Goal: Information Seeking & Learning: Learn about a topic

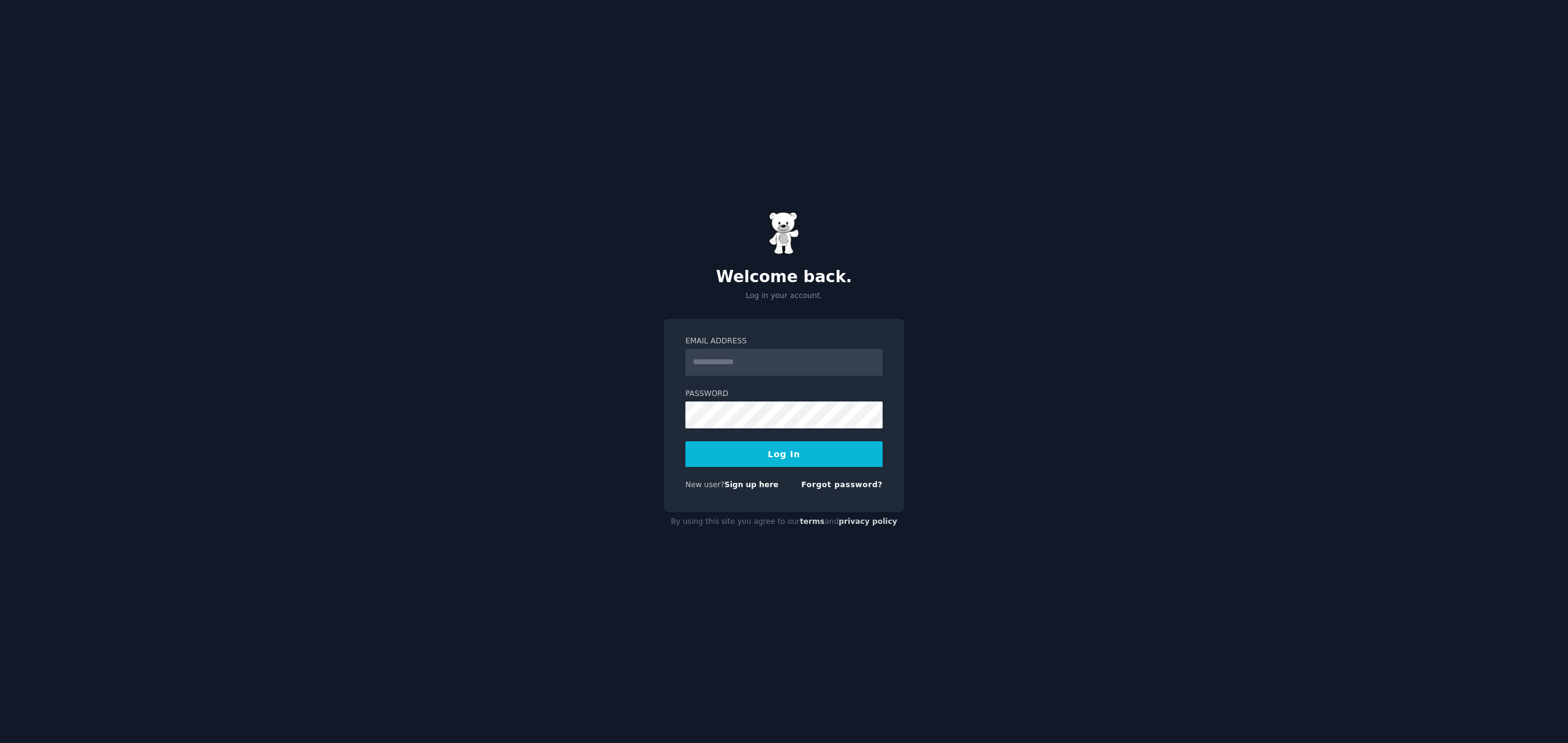
click at [804, 366] on input "Email Address" at bounding box center [784, 362] width 197 height 27
type input "**********"
click at [779, 455] on button "Log In" at bounding box center [784, 454] width 197 height 25
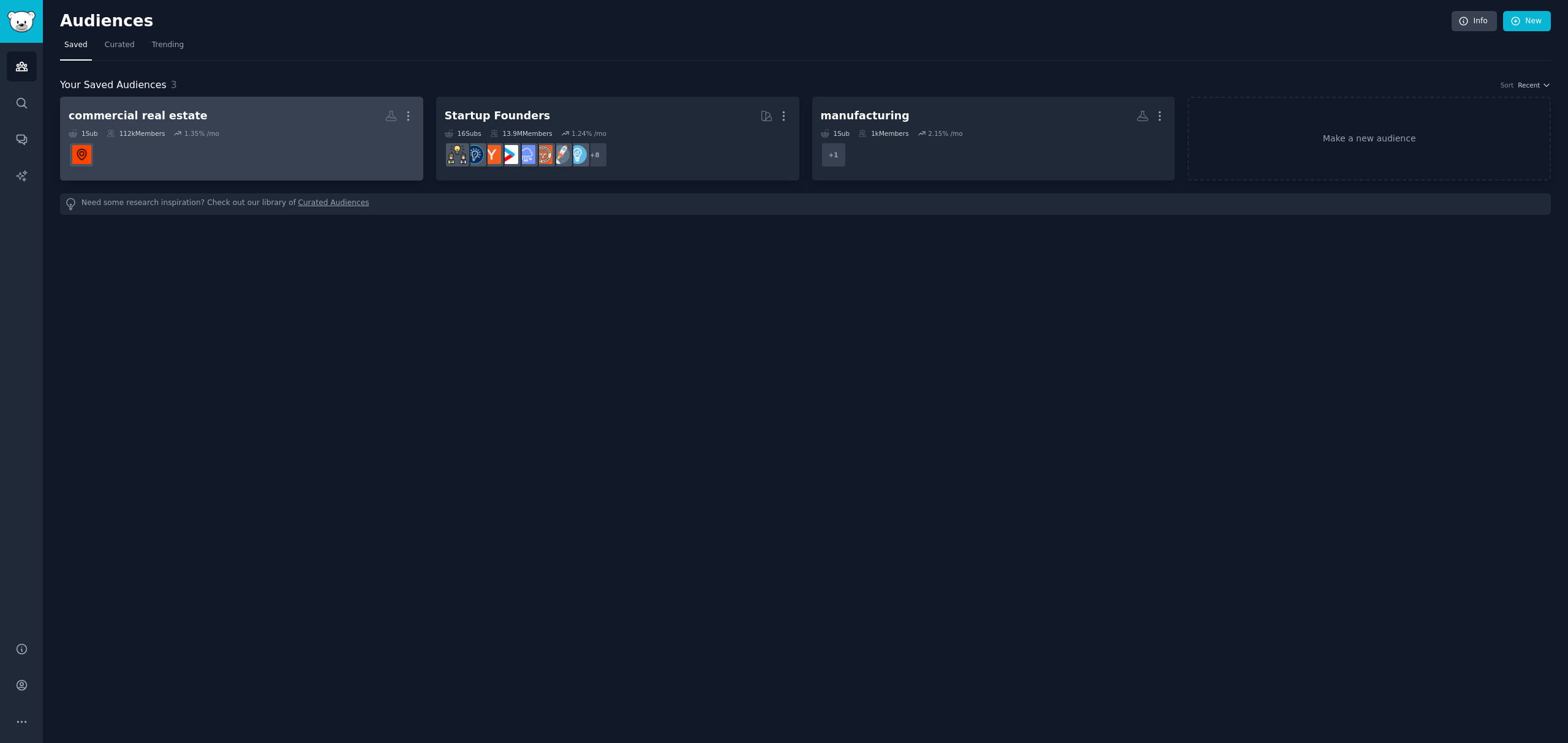
click at [182, 109] on h2 "commercial real estate More" at bounding box center [241, 117] width 346 height 22
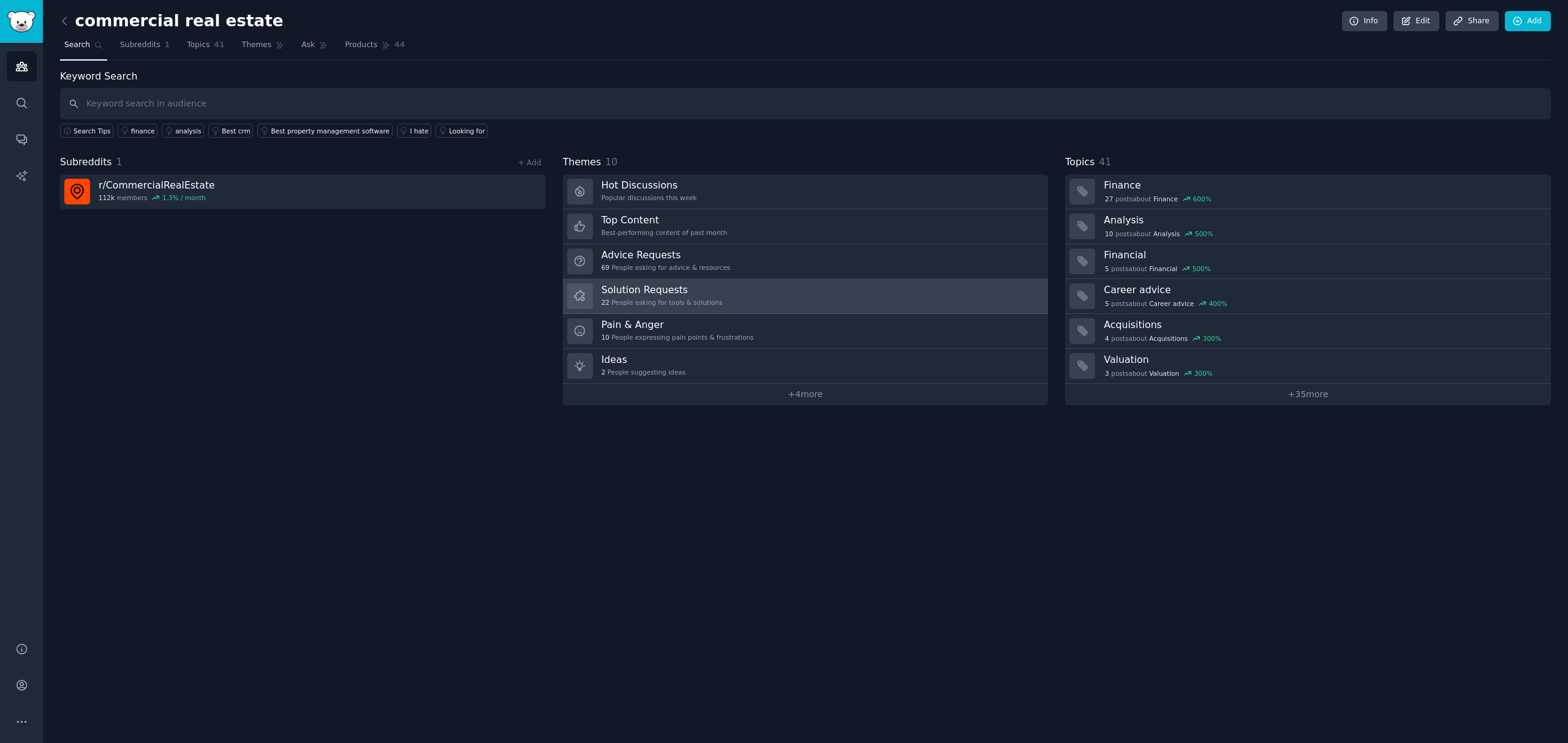
click at [650, 301] on div "22 People asking for tools & solutions" at bounding box center [661, 301] width 121 height 8
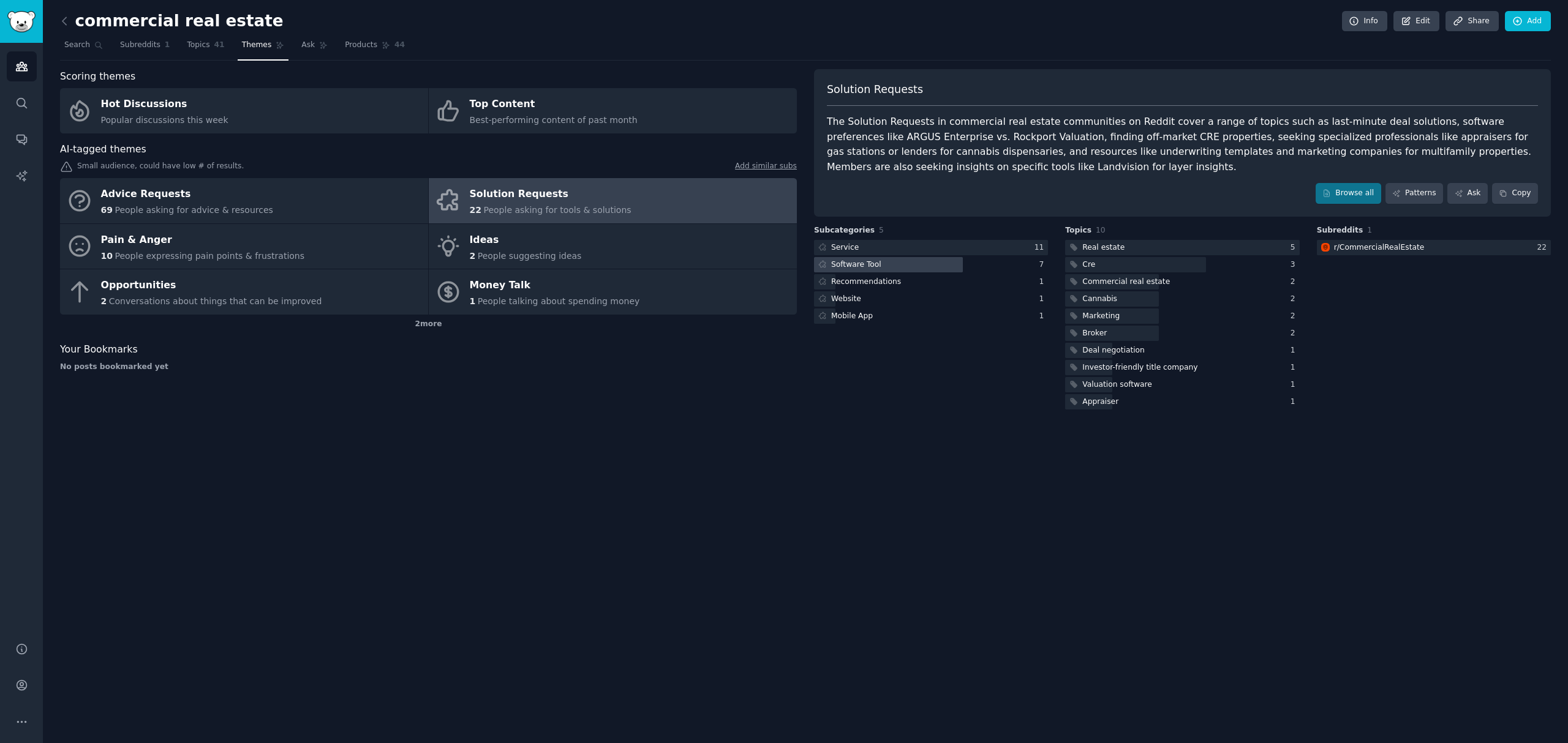
click at [917, 266] on div at bounding box center [888, 264] width 149 height 15
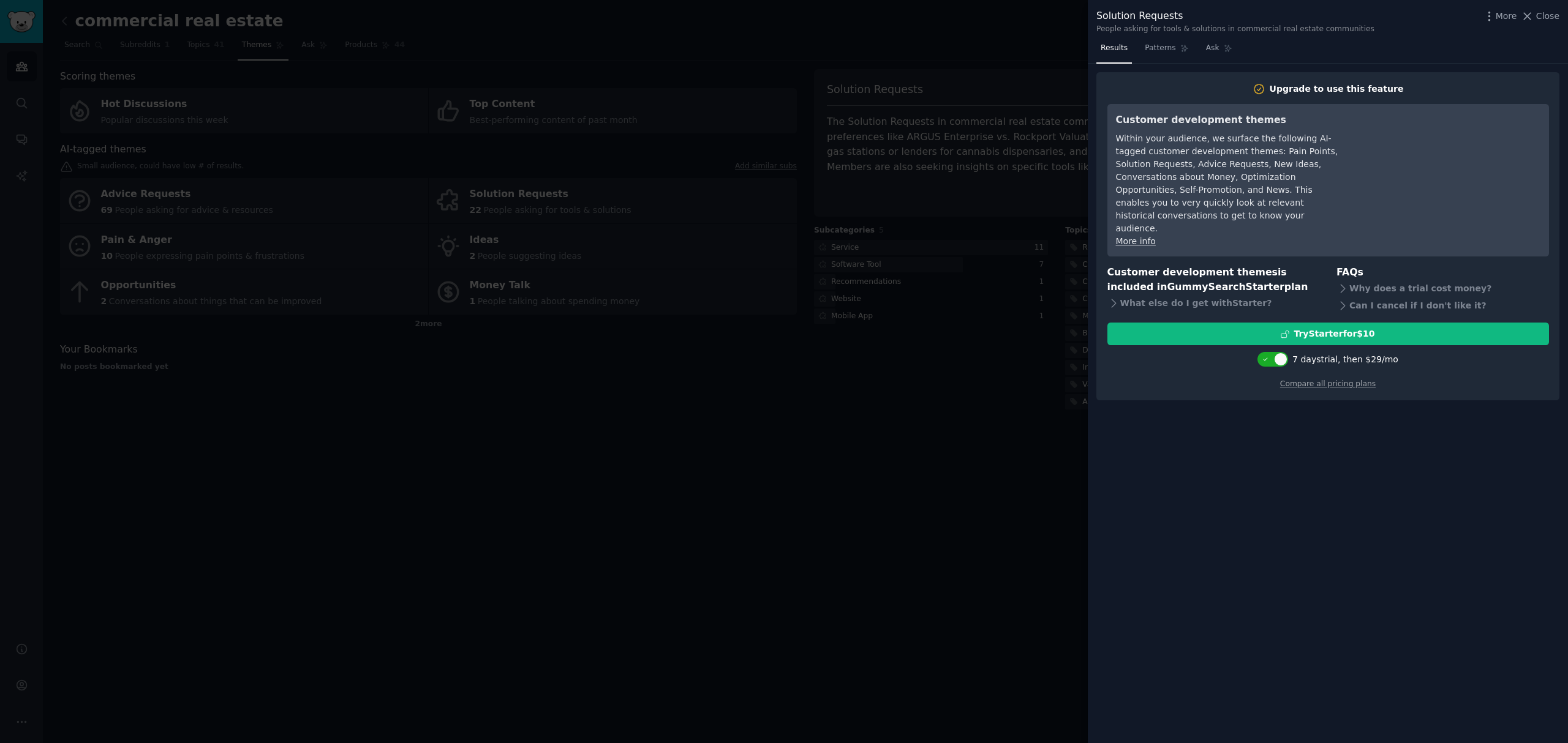
click at [754, 484] on div at bounding box center [784, 372] width 1568 height 743
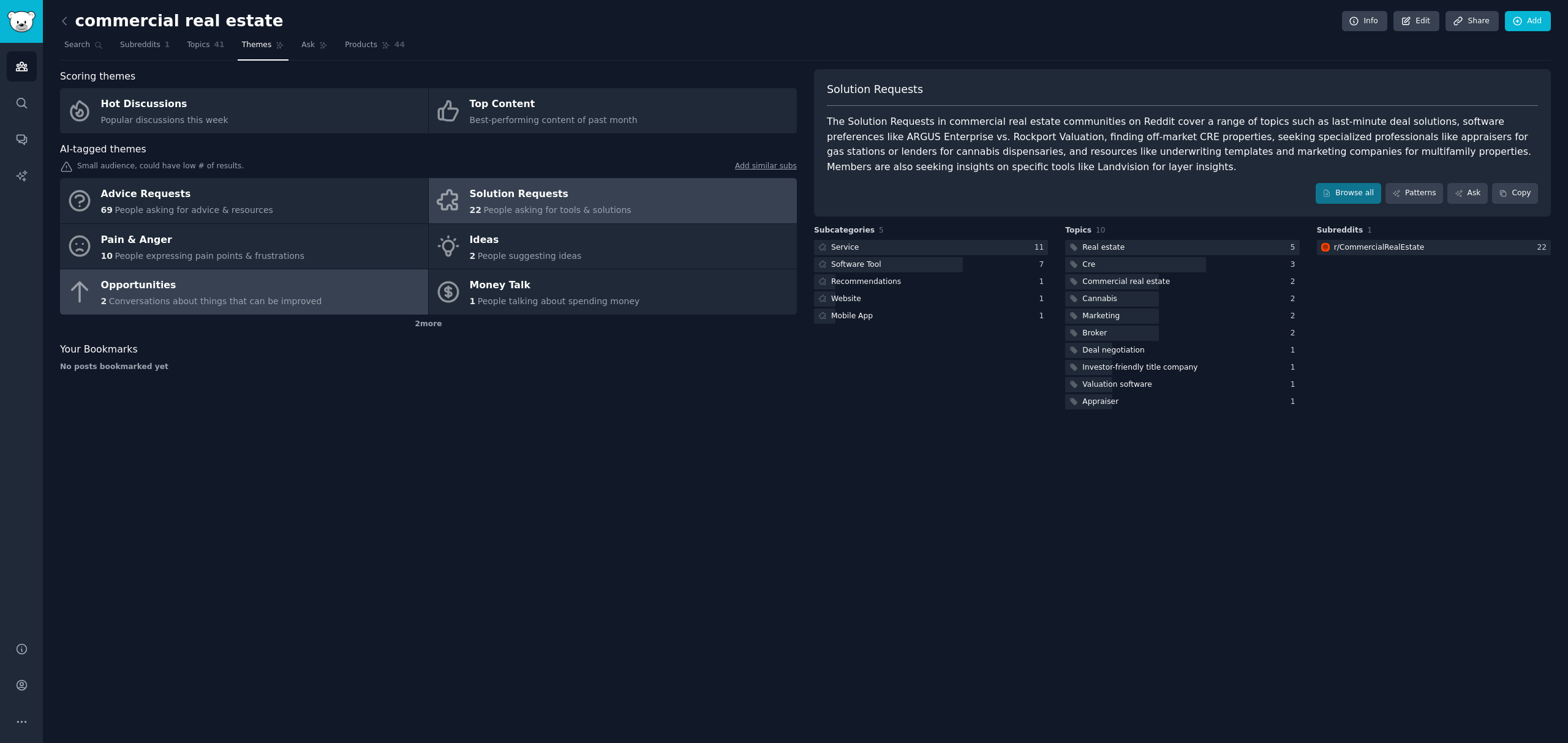
click at [165, 294] on div "Opportunities" at bounding box center [211, 286] width 221 height 20
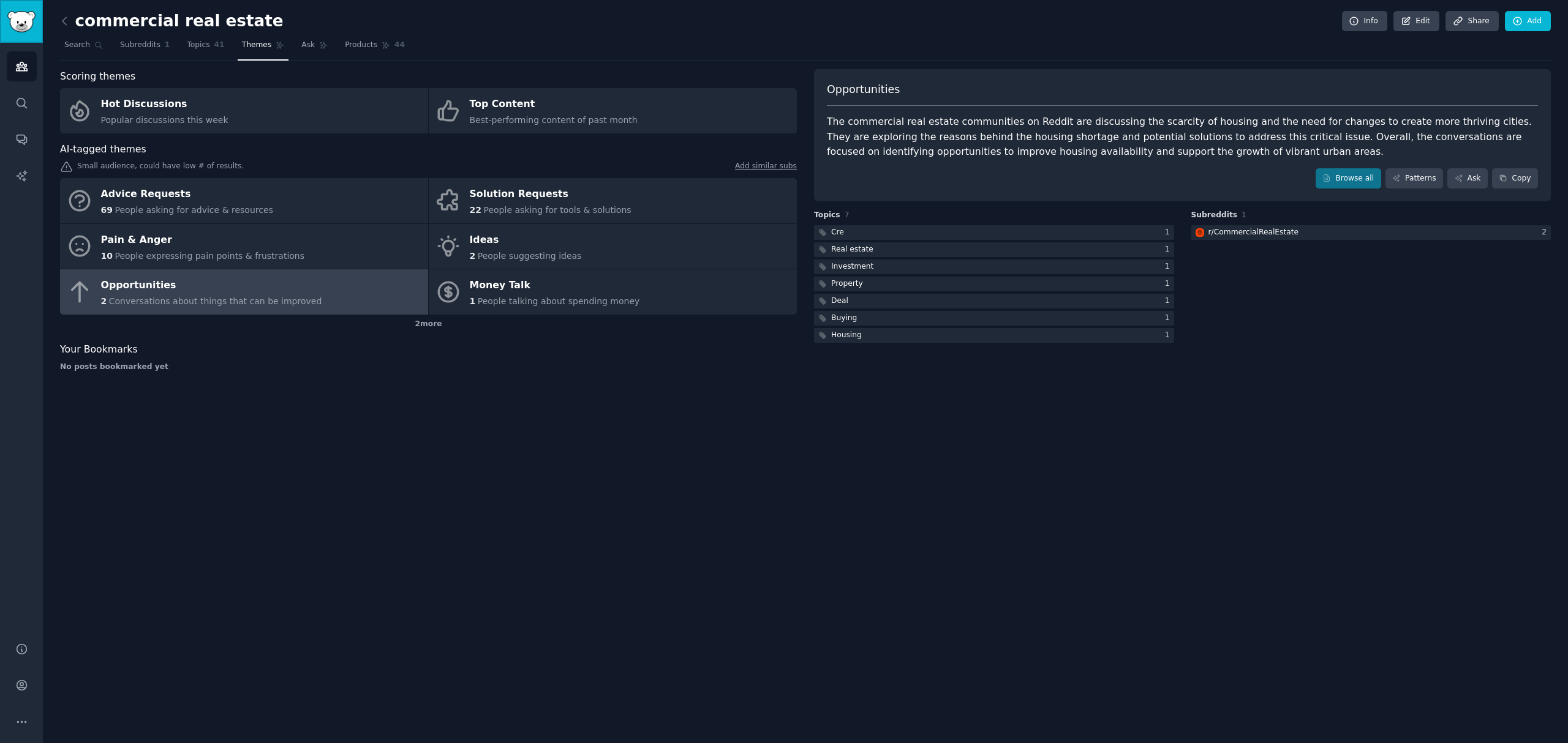
click at [25, 20] on img "Sidebar" at bounding box center [21, 22] width 28 height 22
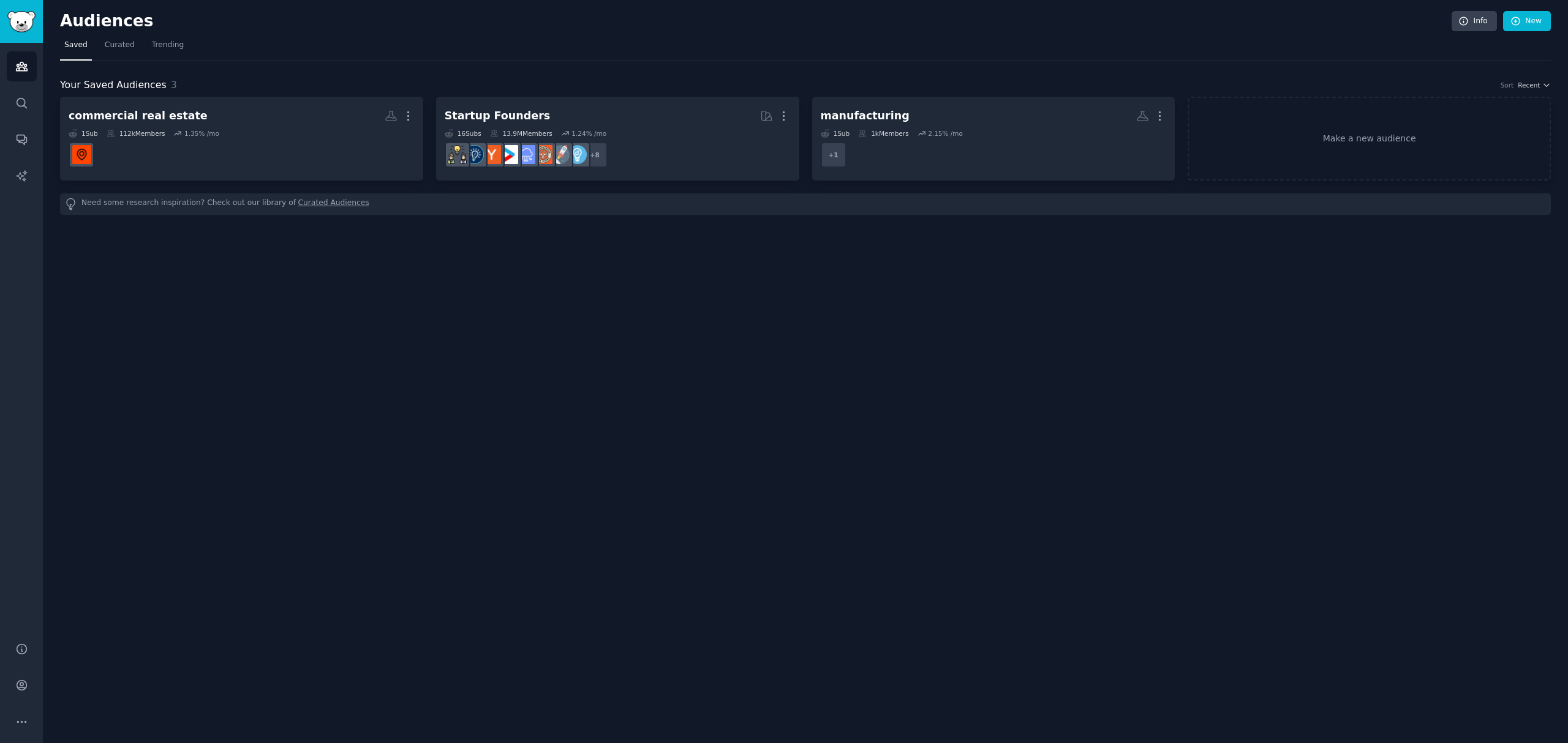
click at [165, 27] on h2 "Audiences" at bounding box center [756, 22] width 1392 height 20
click at [159, 44] on span "Trending" at bounding box center [168, 46] width 32 height 11
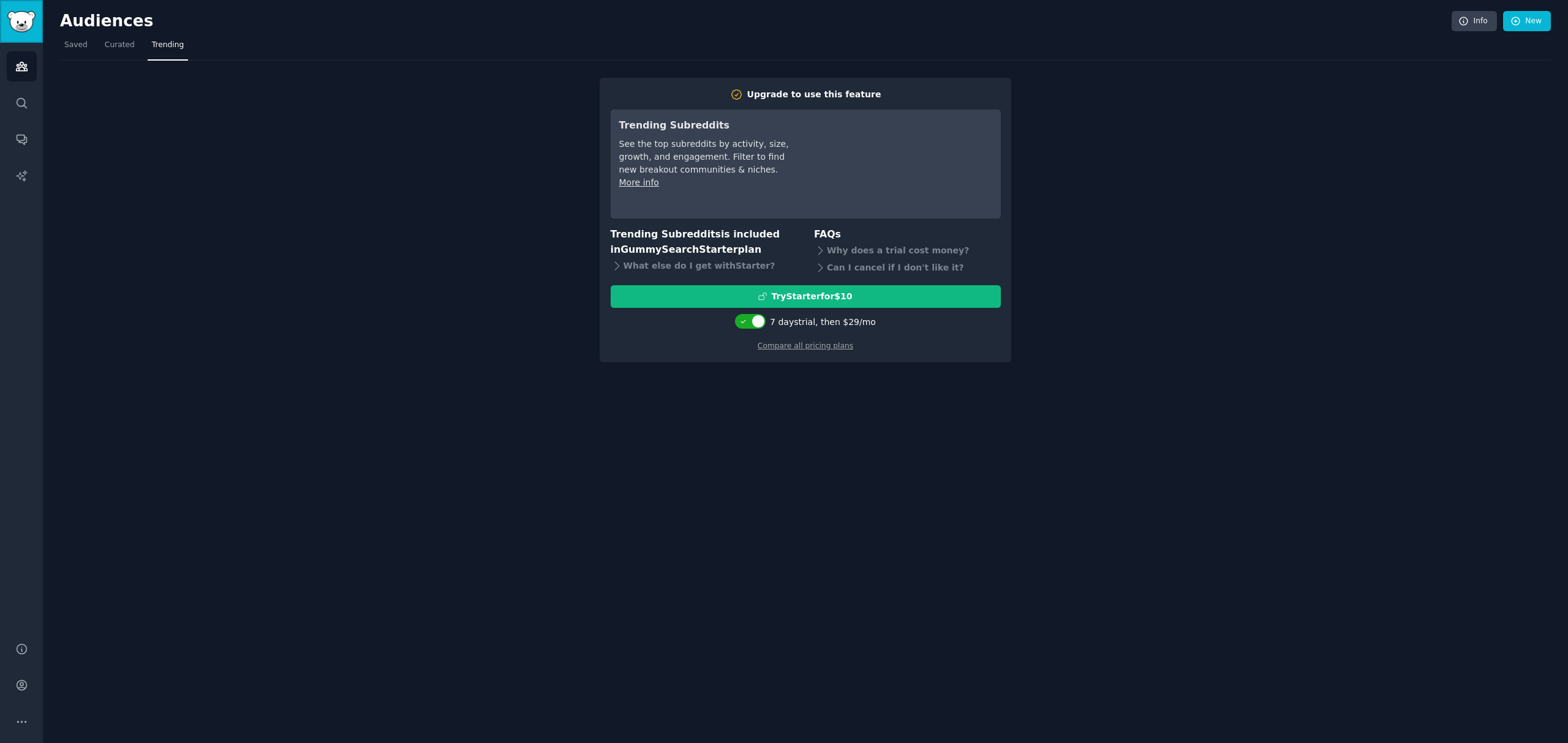
click at [21, 12] on img "Sidebar" at bounding box center [21, 22] width 28 height 22
